Goal: Task Accomplishment & Management: Use online tool/utility

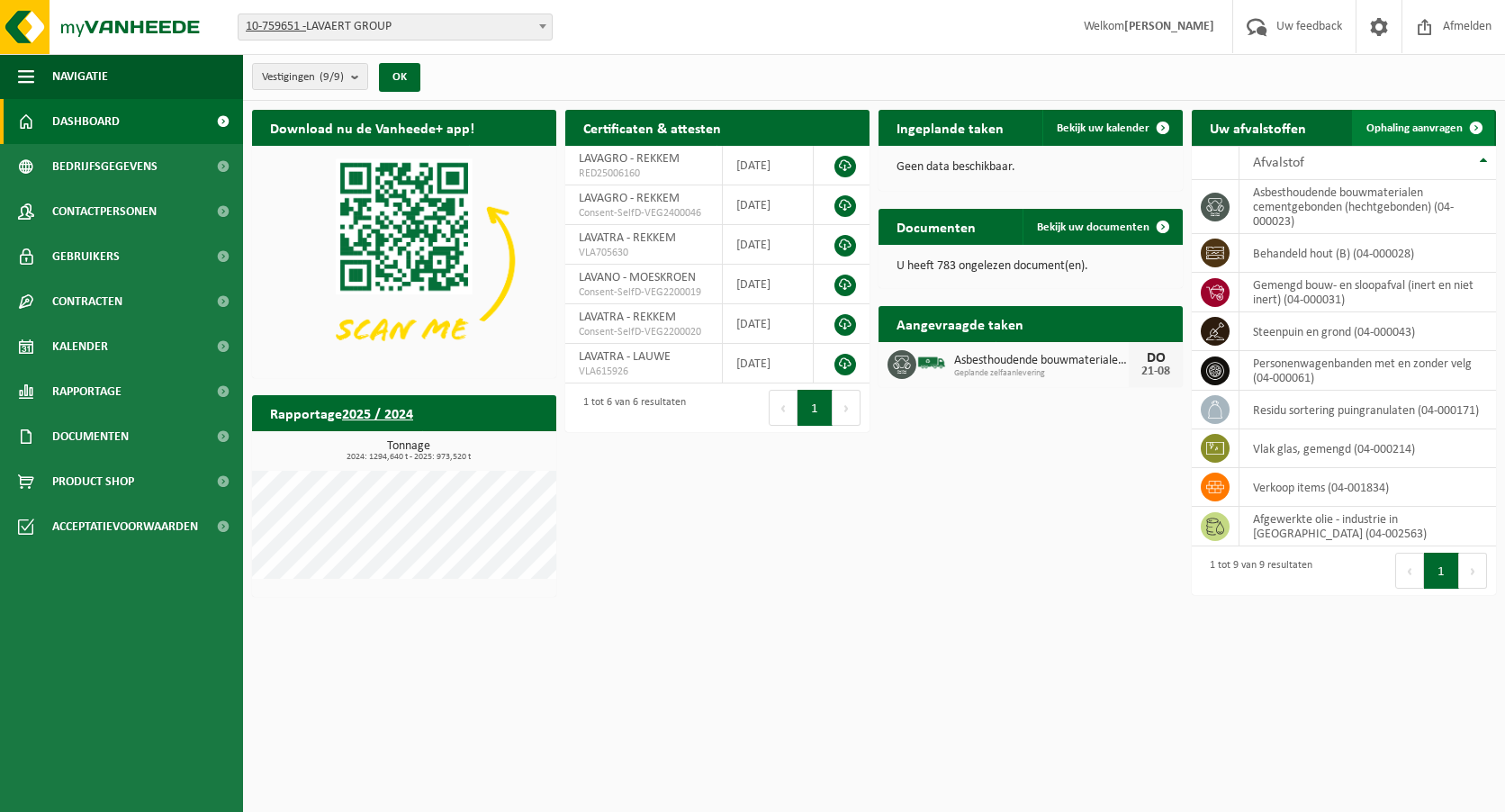
click at [1446, 135] on link "Ophaling aanvragen" at bounding box center [1423, 128] width 142 height 36
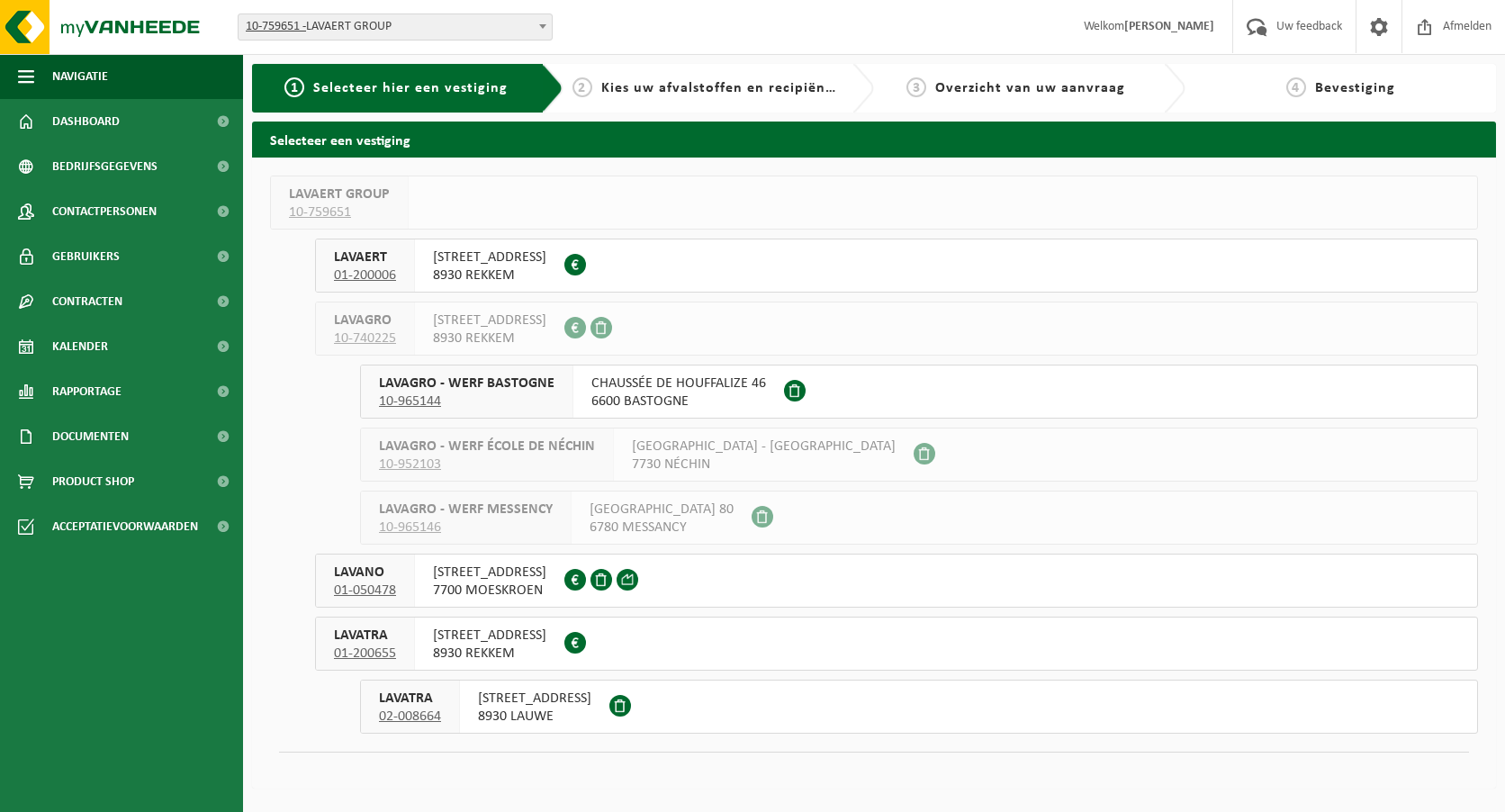
click at [512, 704] on span "[STREET_ADDRESS]" at bounding box center [534, 698] width 114 height 18
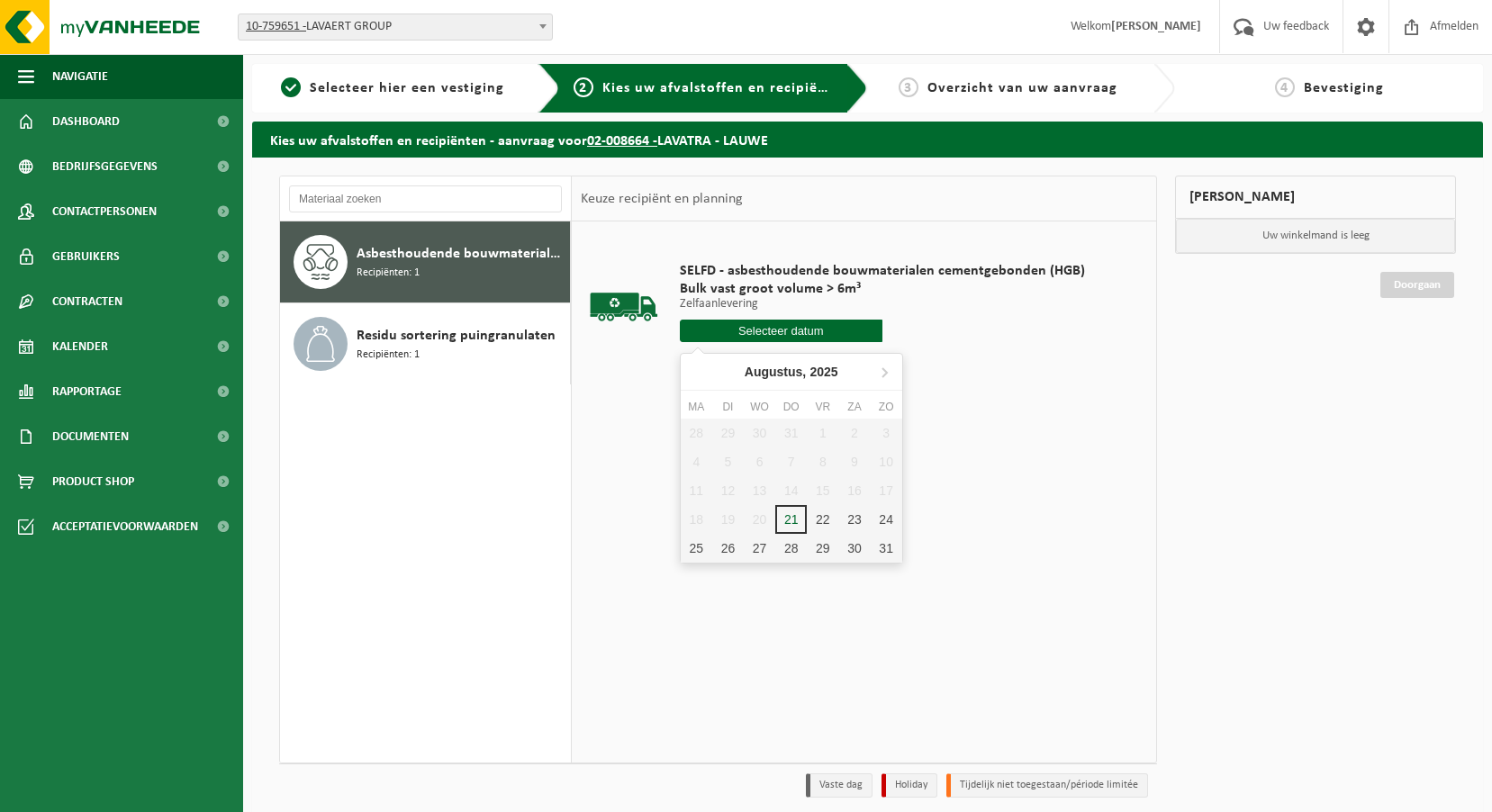
click at [744, 330] on input "text" at bounding box center [781, 331] width 202 height 23
click at [794, 524] on div "21" at bounding box center [790, 519] width 32 height 29
type input "Van 2025-08-21"
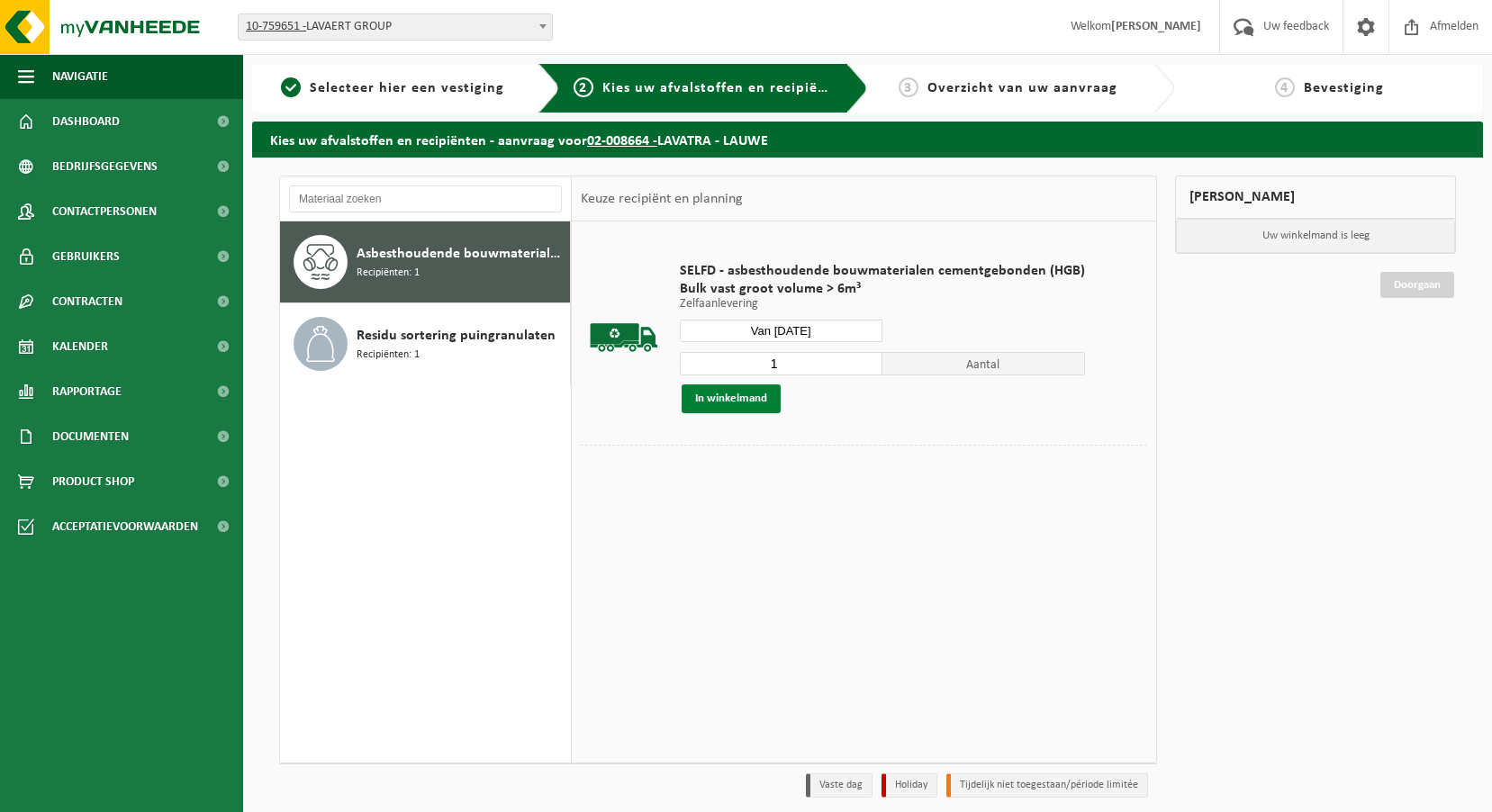
click at [752, 396] on button "In winkelmand" at bounding box center [731, 399] width 99 height 29
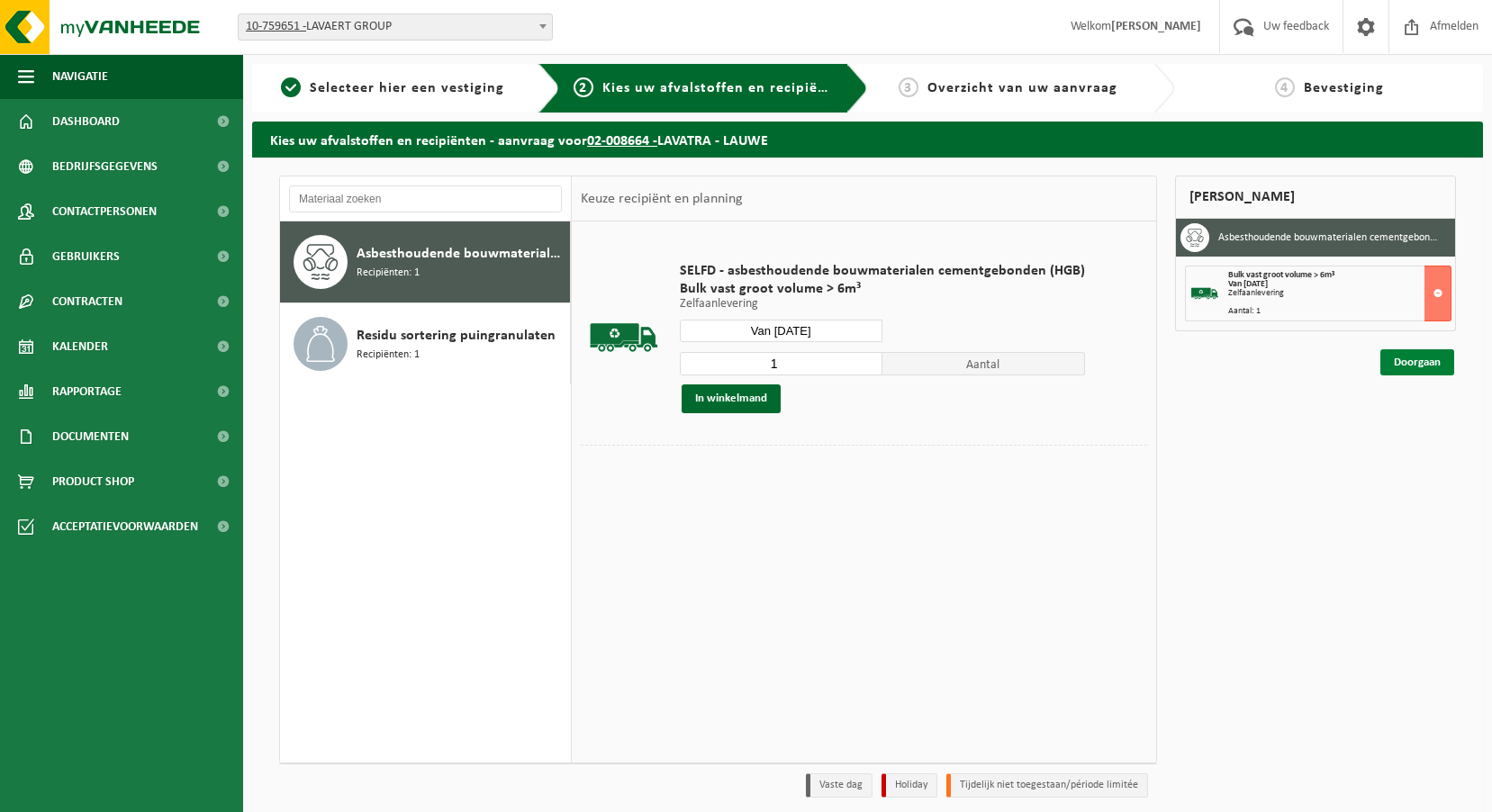
click at [1423, 364] on link "Doorgaan" at bounding box center [1417, 362] width 74 height 26
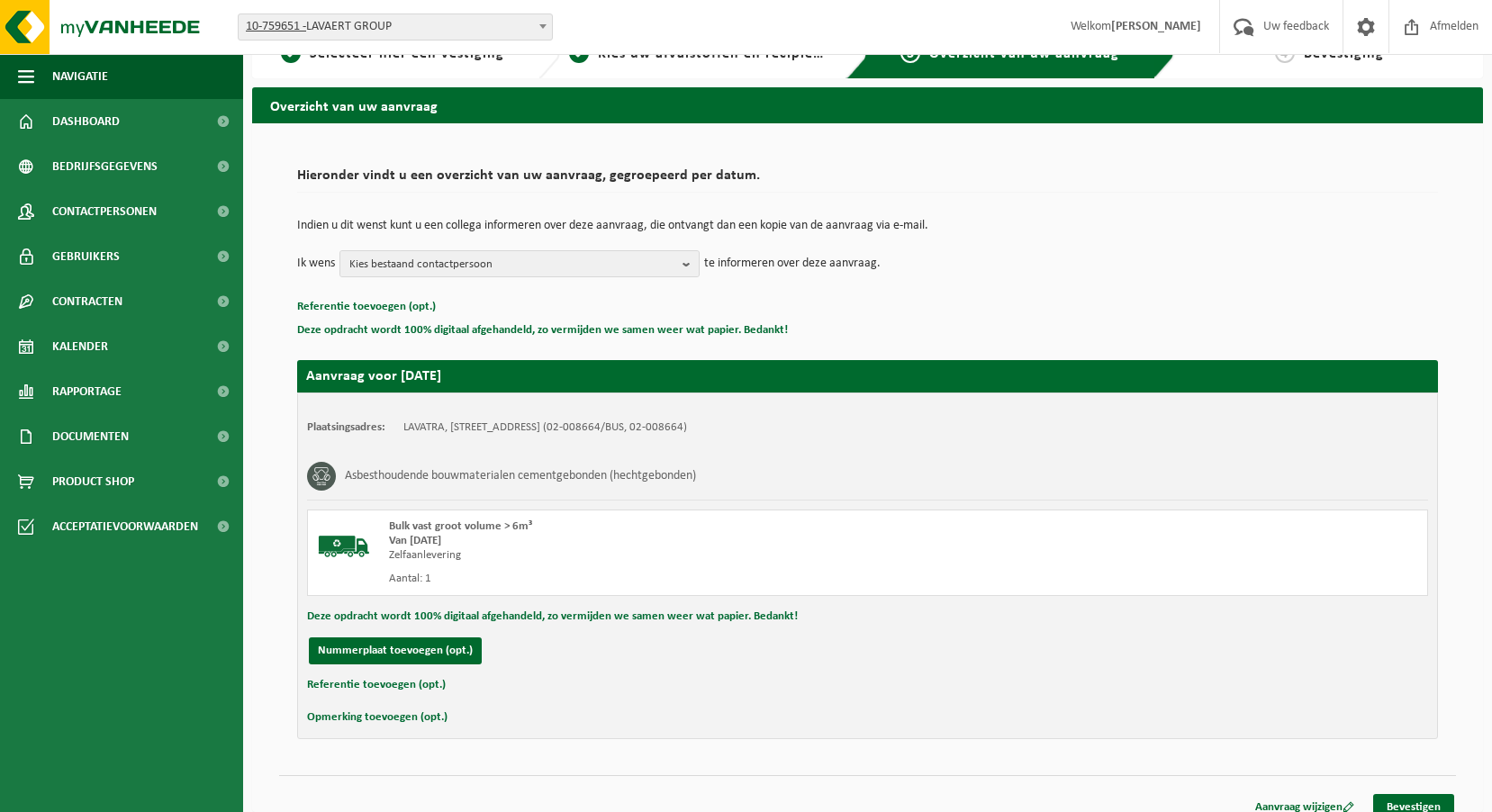
scroll to position [52, 0]
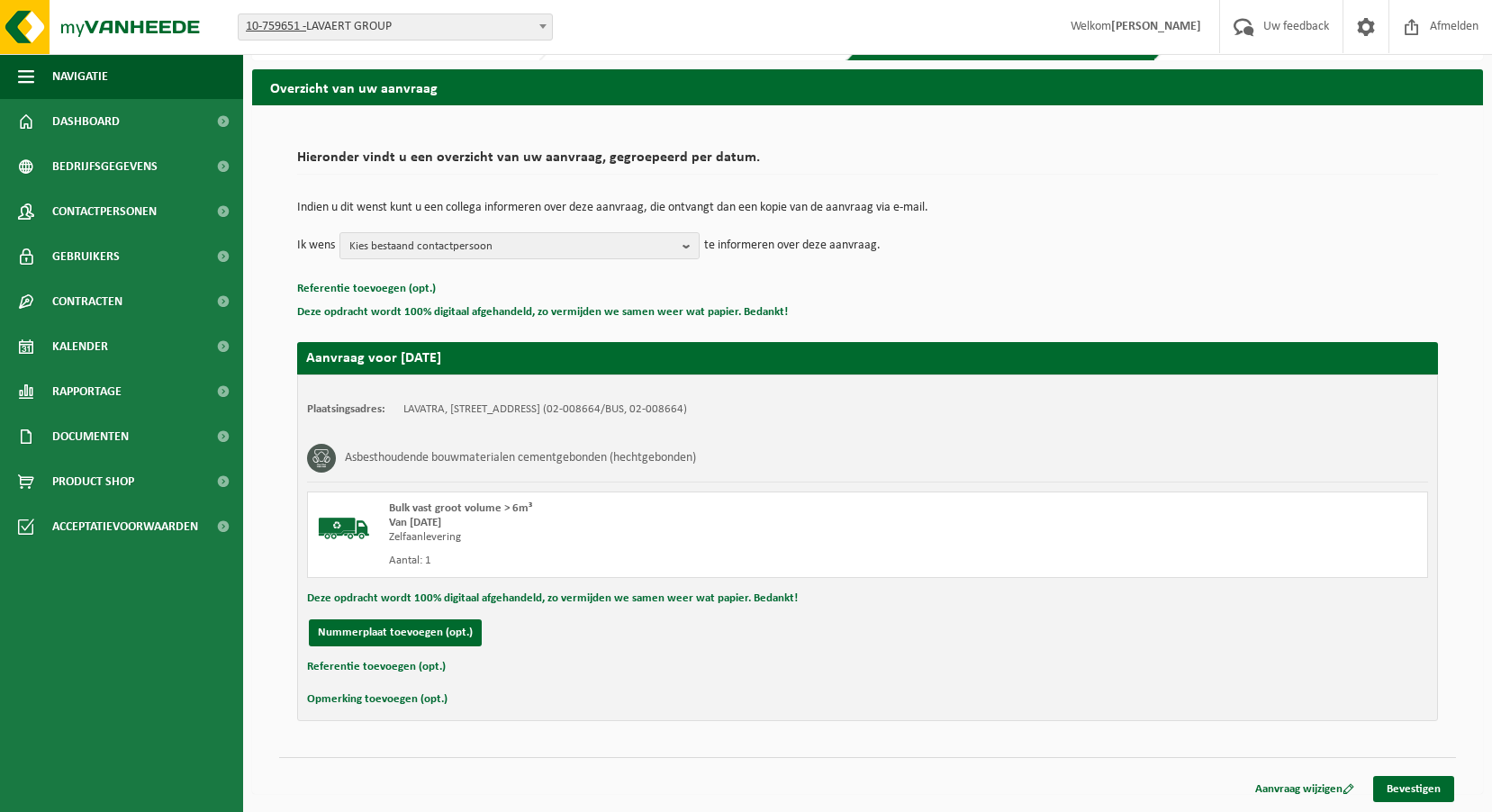
click at [1421, 804] on div "Navigatie Uw feedback Afmelden Dashboard Bedrijfsgegevens Contactpersonen Gebru…" at bounding box center [746, 380] width 1492 height 864
click at [1420, 794] on link "Bevestigen" at bounding box center [1414, 788] width 81 height 26
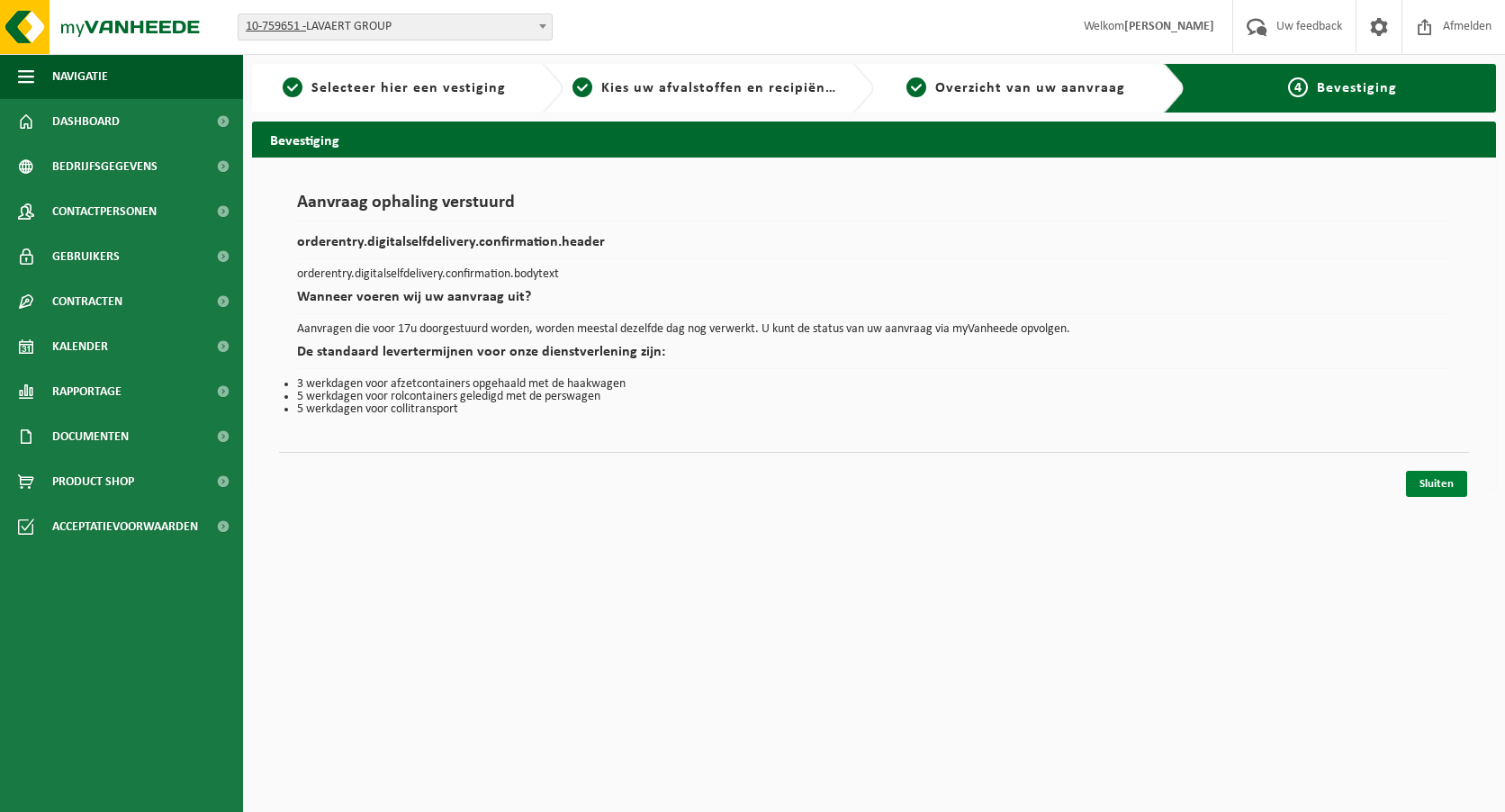
click at [1441, 480] on link "Sluiten" at bounding box center [1436, 483] width 61 height 26
